Goal: Find specific page/section

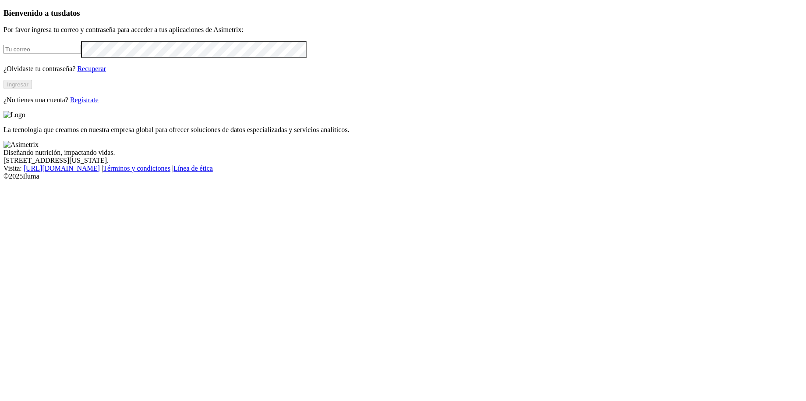
type input "[PERSON_NAME][EMAIL_ADDRESS][PERSON_NAME][DOMAIN_NAME]"
click at [32, 89] on button "Ingresar" at bounding box center [18, 84] width 28 height 9
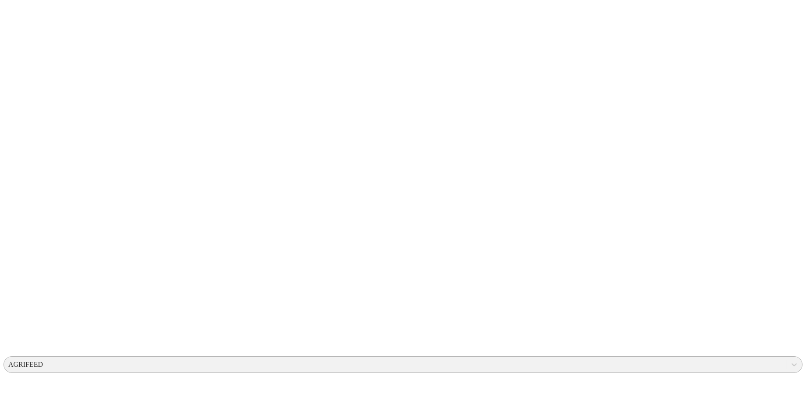
click at [43, 360] on div "AGRIFEED" at bounding box center [25, 364] width 35 height 8
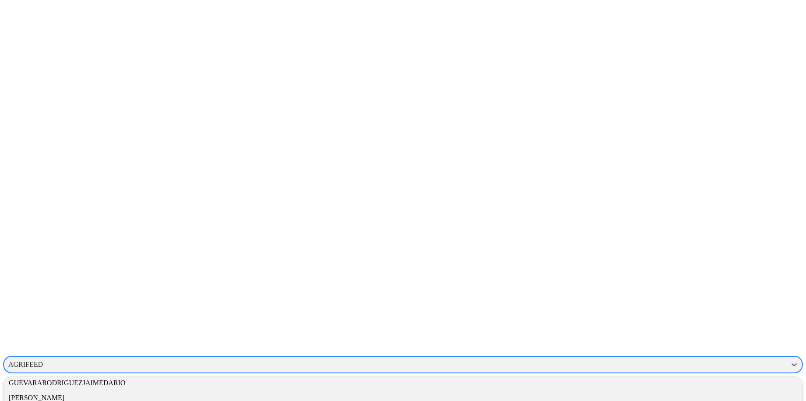
scroll to position [846, 0]
click at [686, 277] on div "GM10027" at bounding box center [403, 284] width 799 height 15
